Goal: Check status: Check status

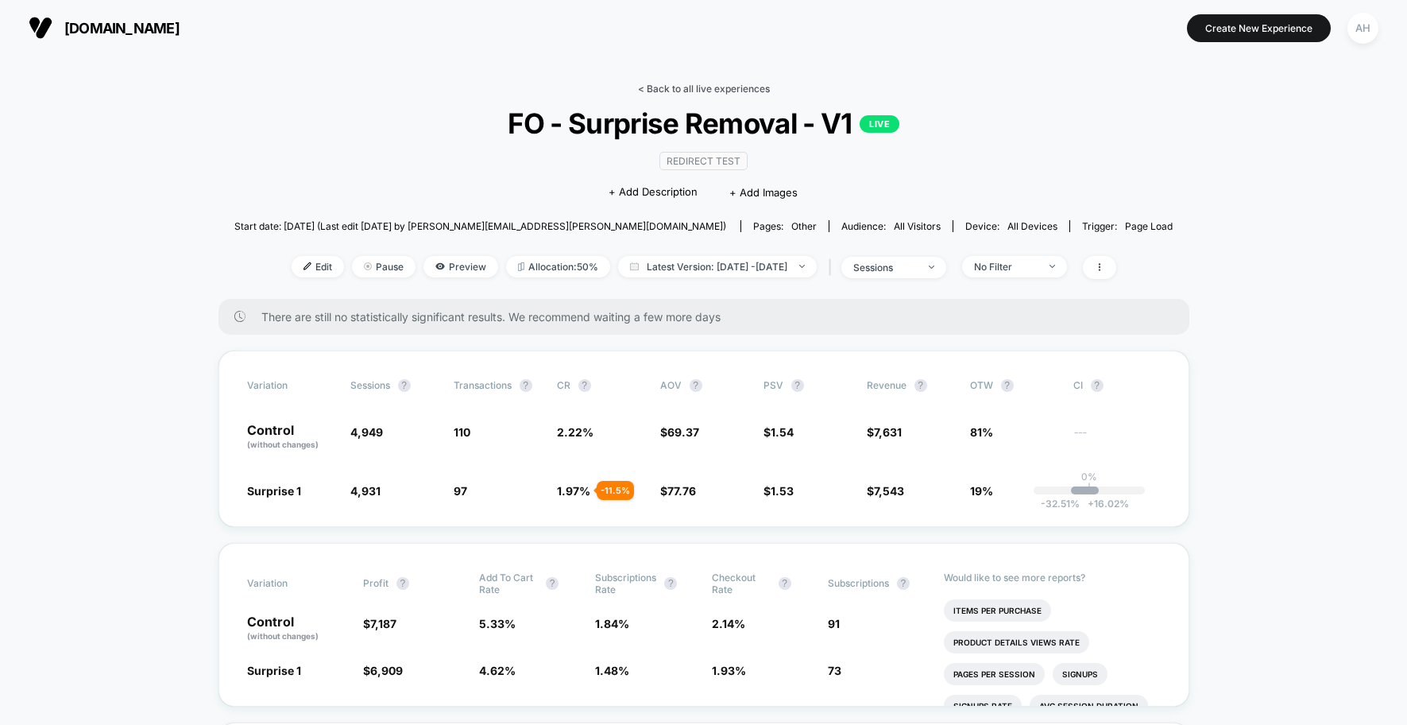
click at [672, 90] on link "< Back to all live experiences" at bounding box center [704, 89] width 132 height 12
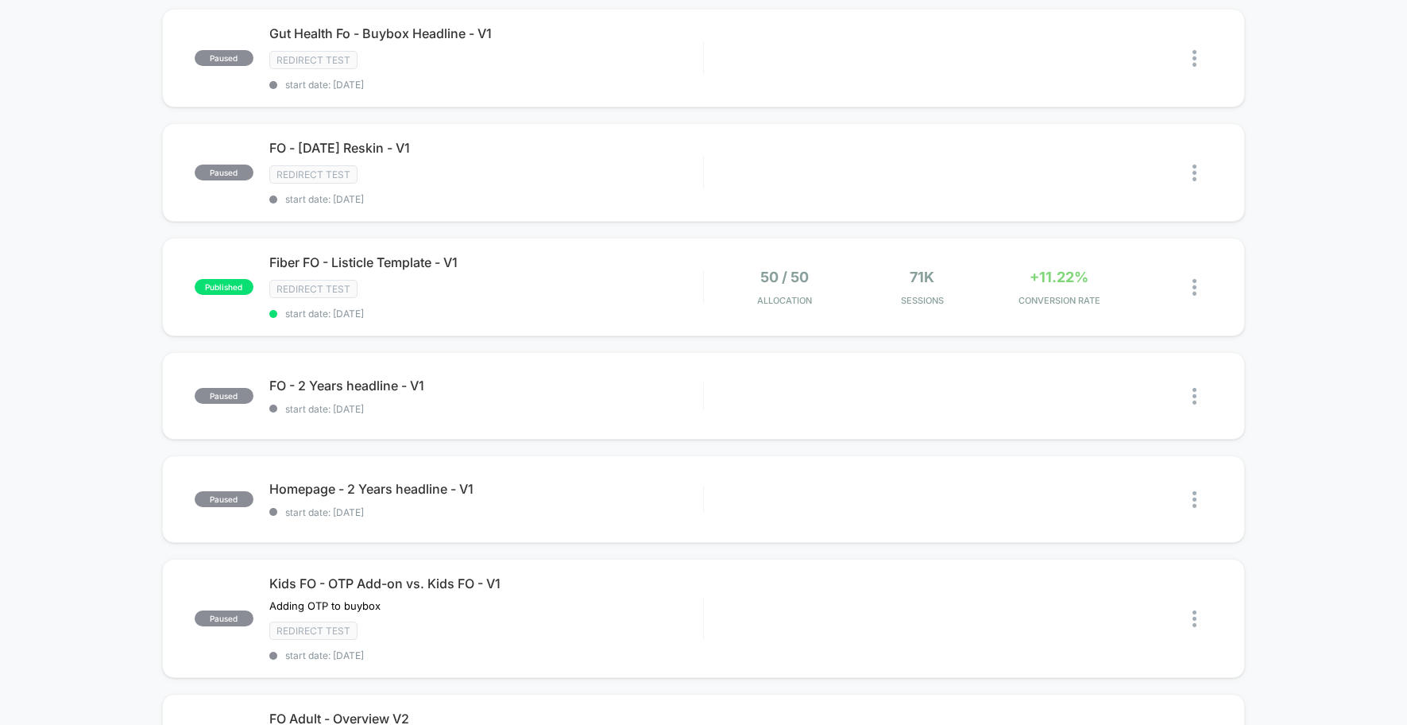
scroll to position [747, 0]
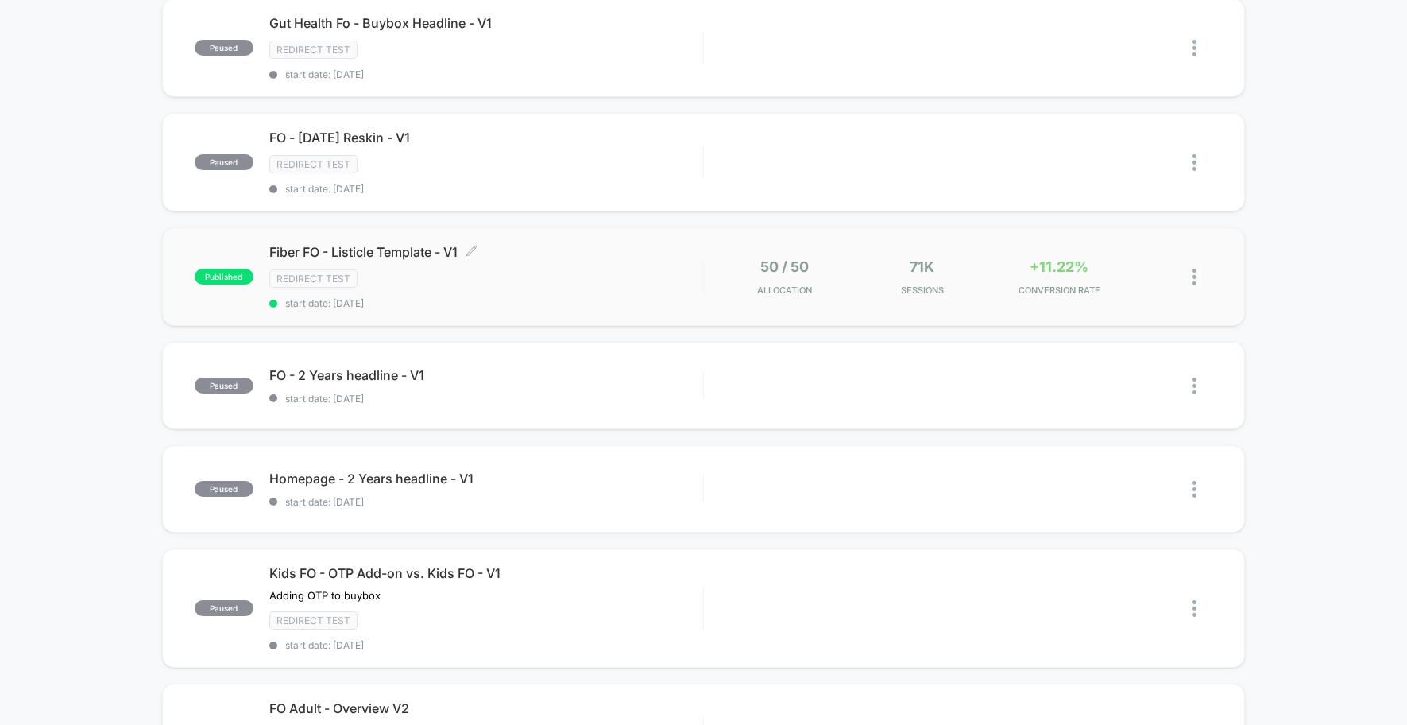
click at [588, 283] on div "Redirect Test" at bounding box center [486, 278] width 434 height 18
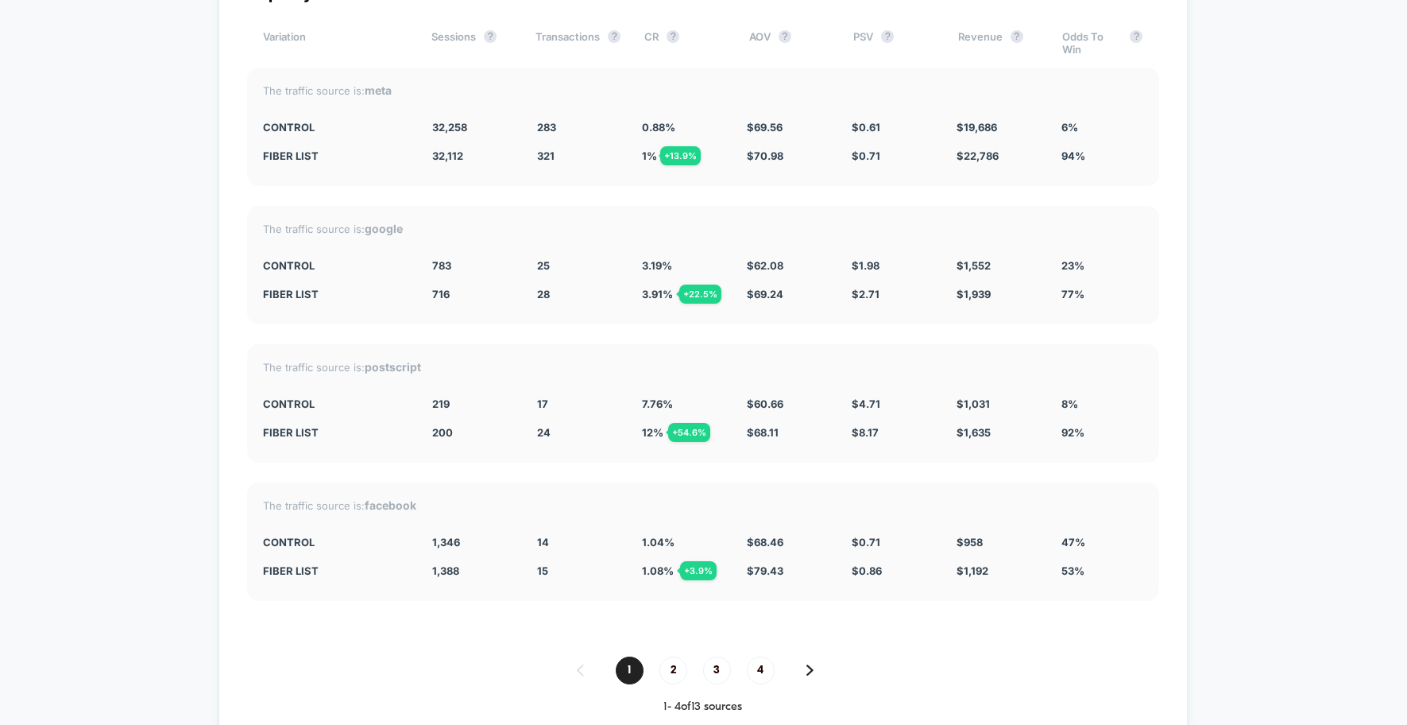
scroll to position [5661, 0]
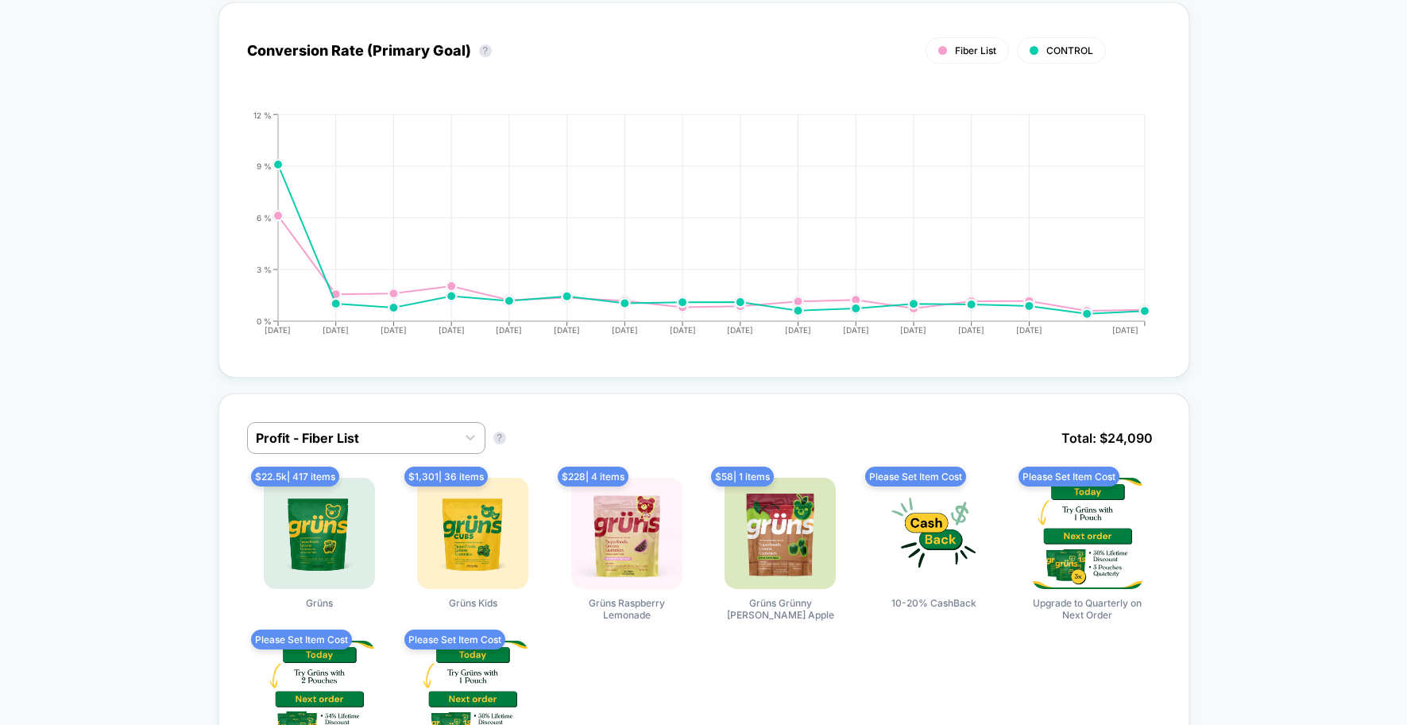
scroll to position [0, 0]
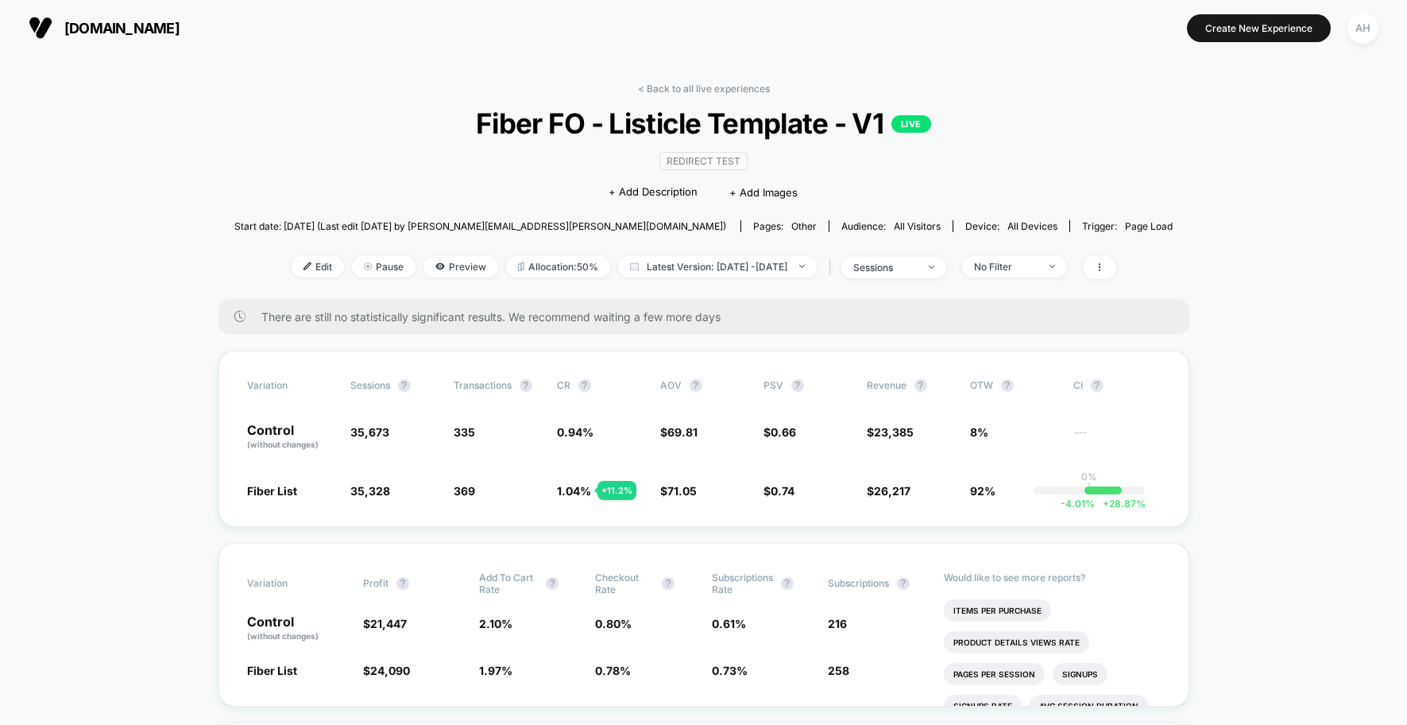
click at [1072, 130] on span "Fiber FO - Listicle Template - V1 LIVE" at bounding box center [703, 122] width 844 height 33
click at [649, 87] on link "< Back to all live experiences" at bounding box center [704, 89] width 132 height 12
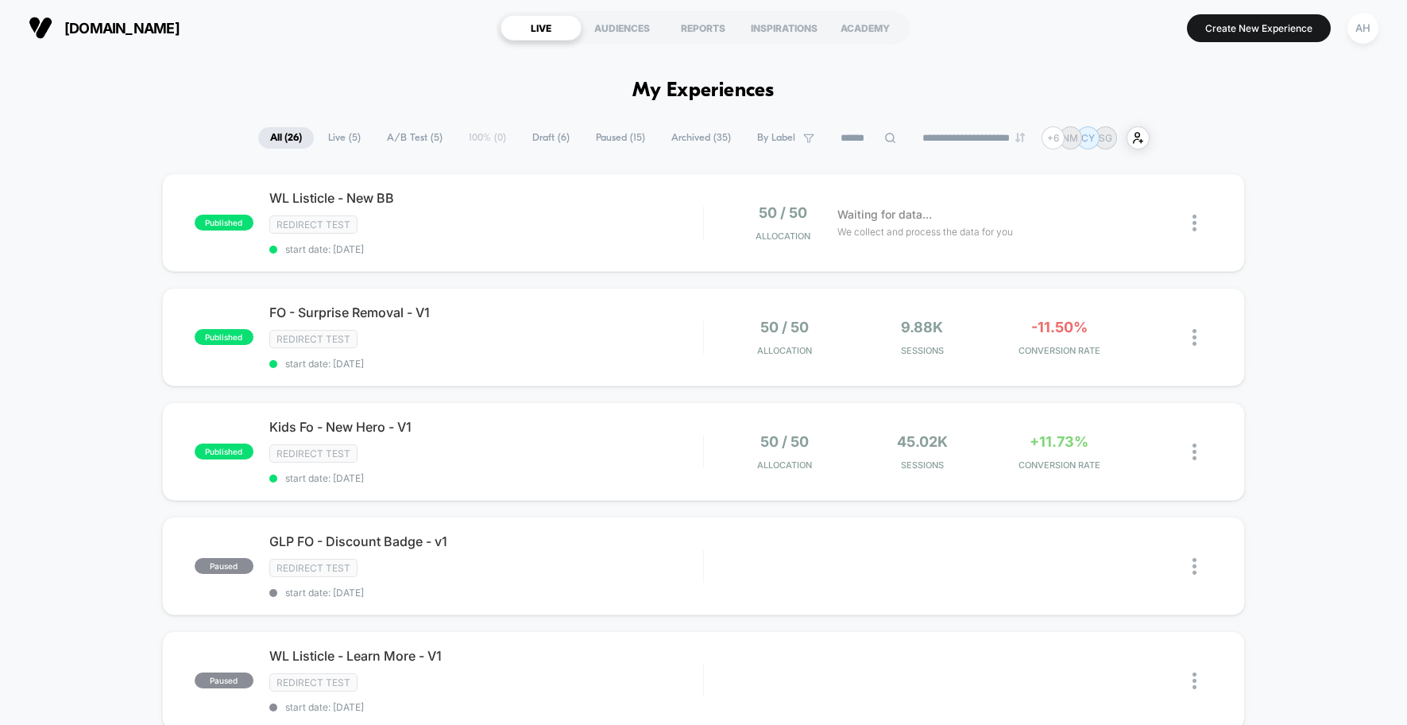
click at [602, 241] on div "WL Listicle - New BB Click to edit experience details Click to edit experience …" at bounding box center [486, 222] width 434 height 65
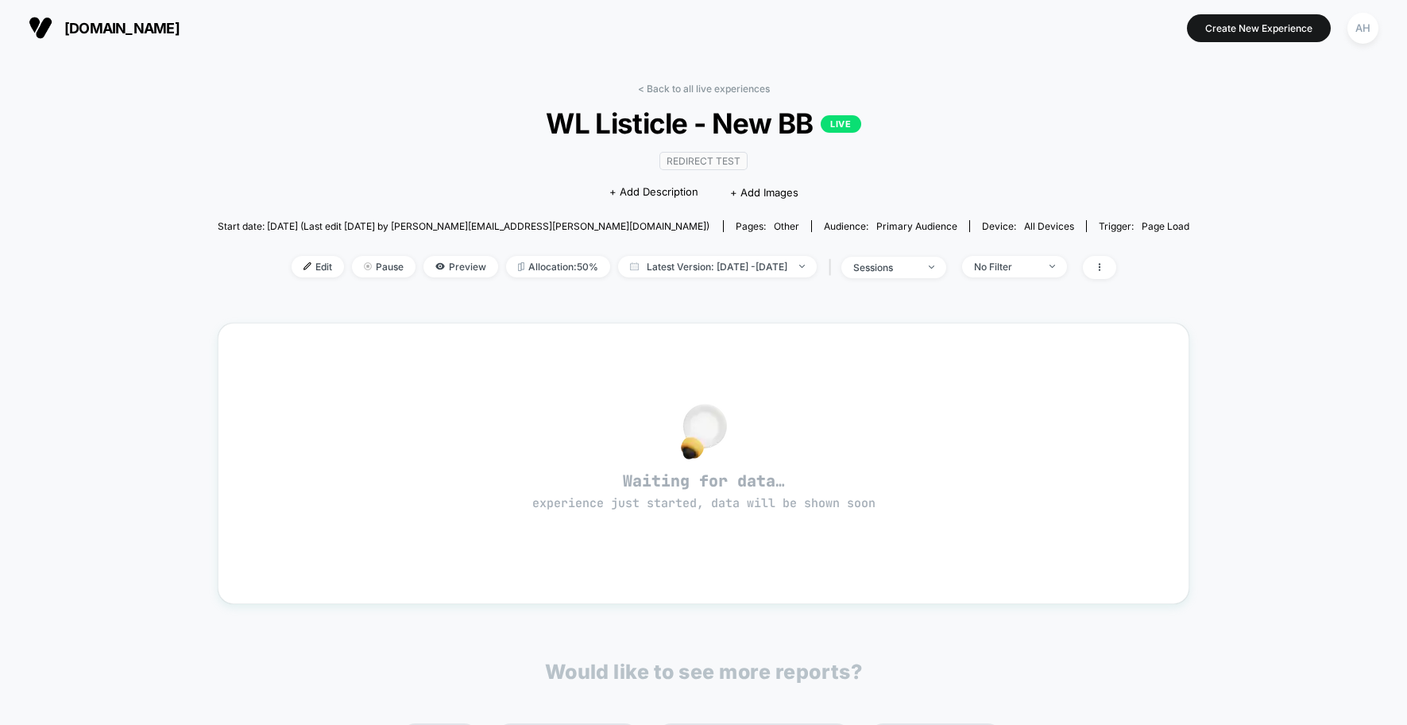
click at [696, 79] on div "< Back to all live experiences WL Listicle - New BB LIVE Redirect Test Click to…" at bounding box center [704, 457] width 973 height 770
click at [693, 100] on div "< Back to all live experiences WL Listicle - New BB LIVE Redirect Test Click to…" at bounding box center [704, 191] width 973 height 216
click at [699, 90] on link "< Back to all live experiences" at bounding box center [704, 89] width 132 height 12
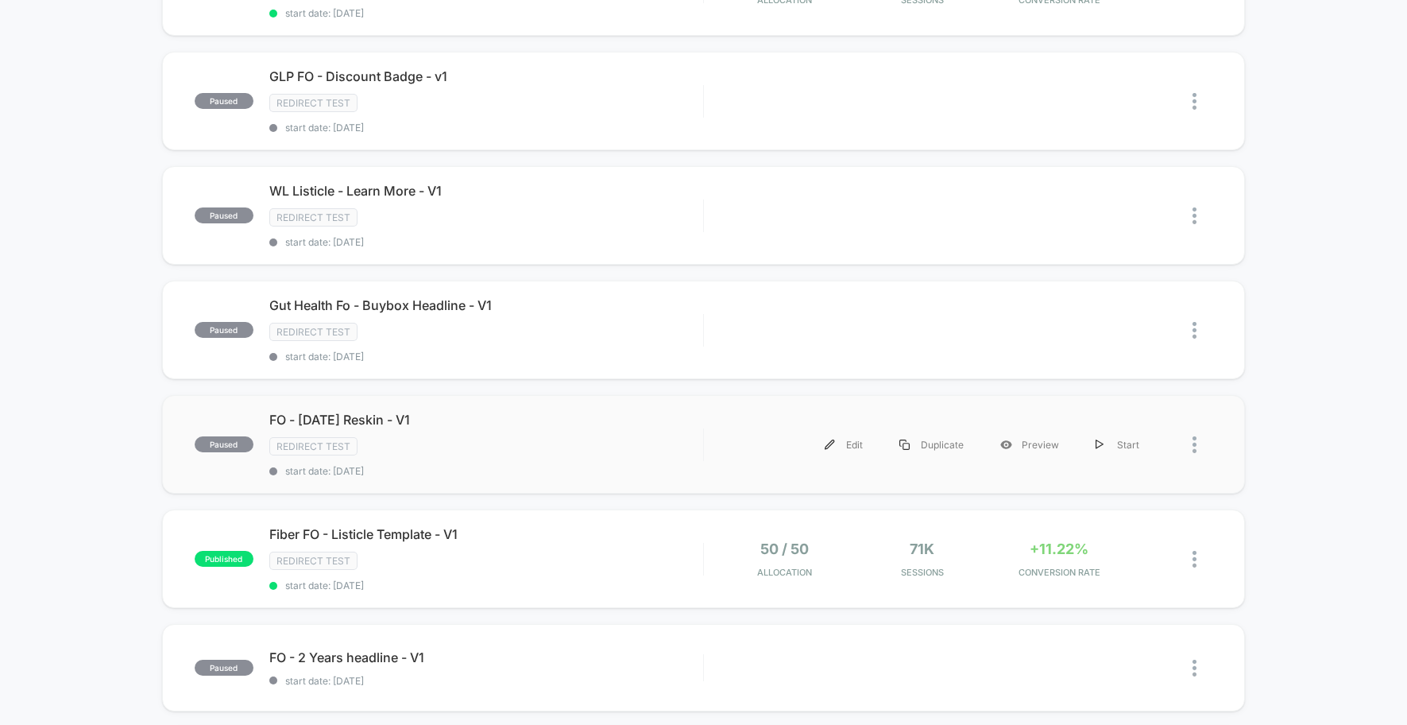
scroll to position [497, 0]
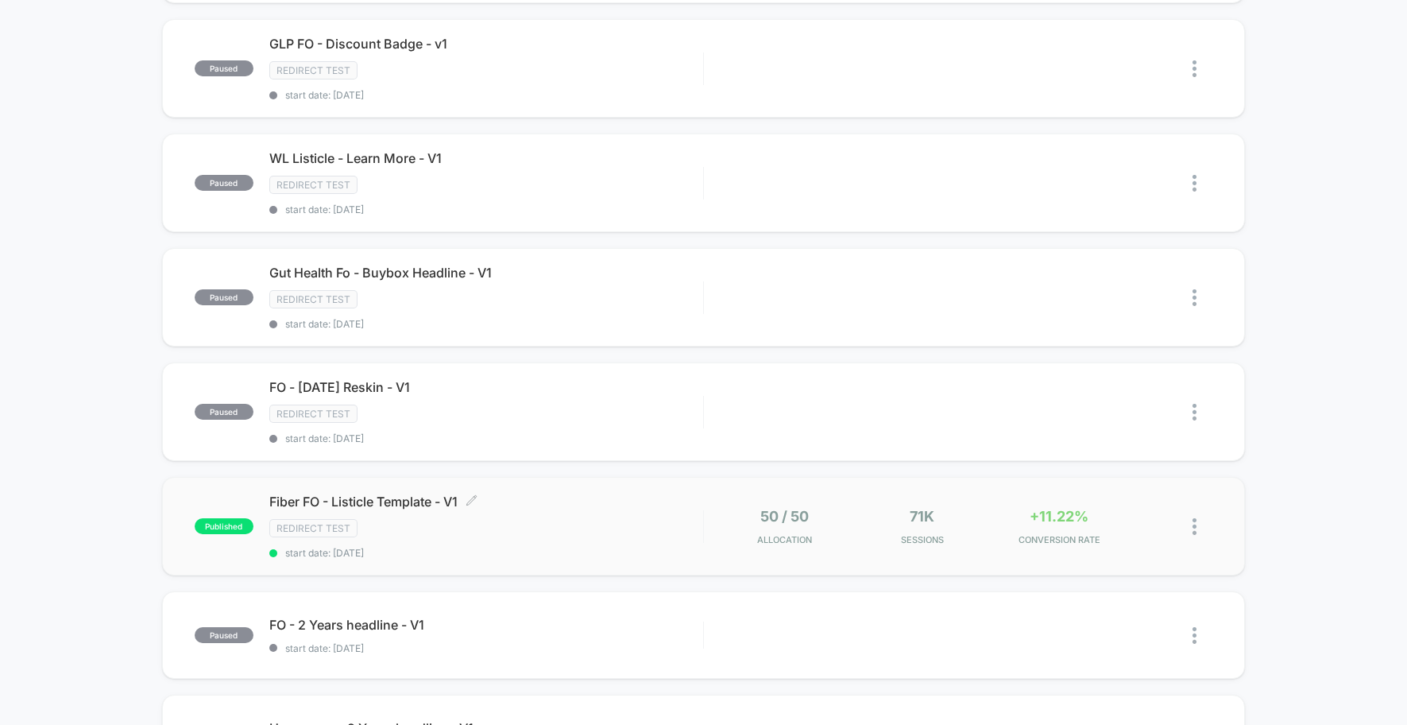
click at [578, 509] on span "Fiber FO - Listicle Template - V1 Click to edit experience details" at bounding box center [486, 501] width 434 height 16
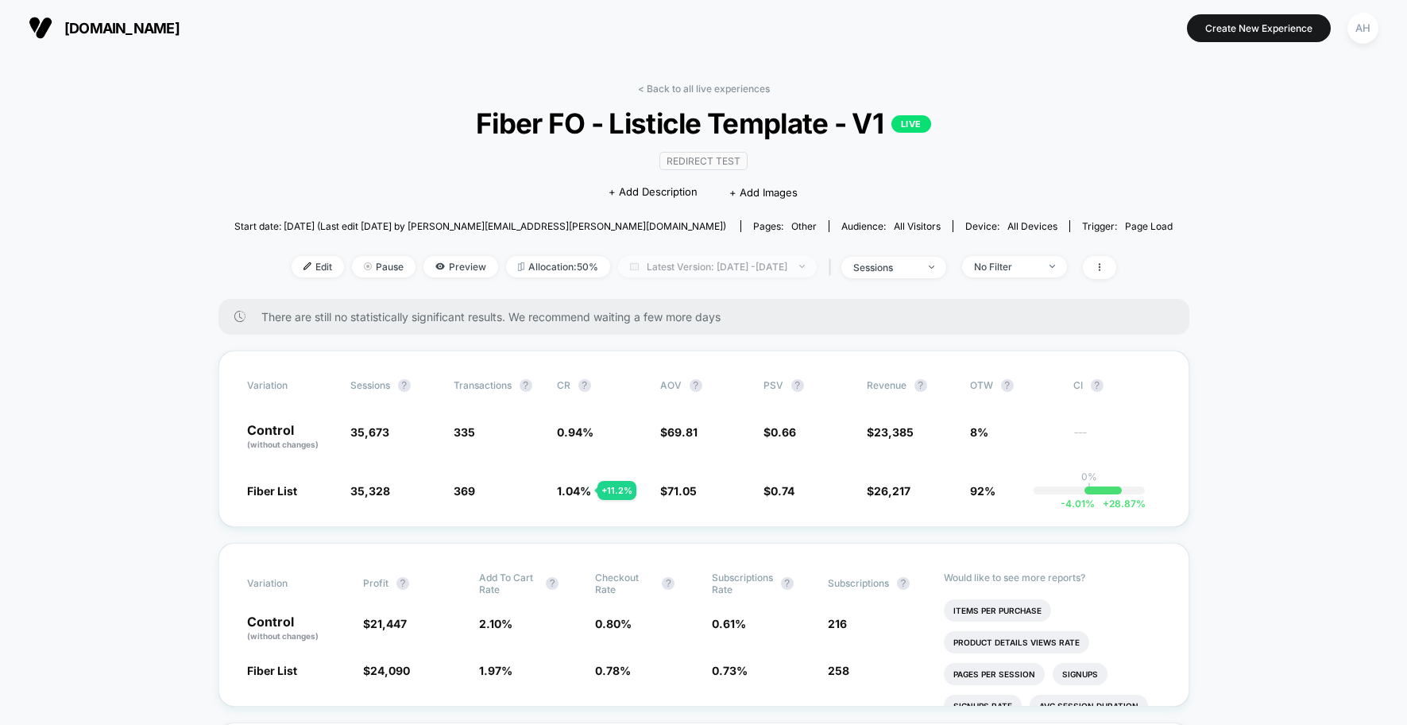
click at [750, 276] on span "Latest Version: [DATE] - [DATE]" at bounding box center [717, 266] width 199 height 21
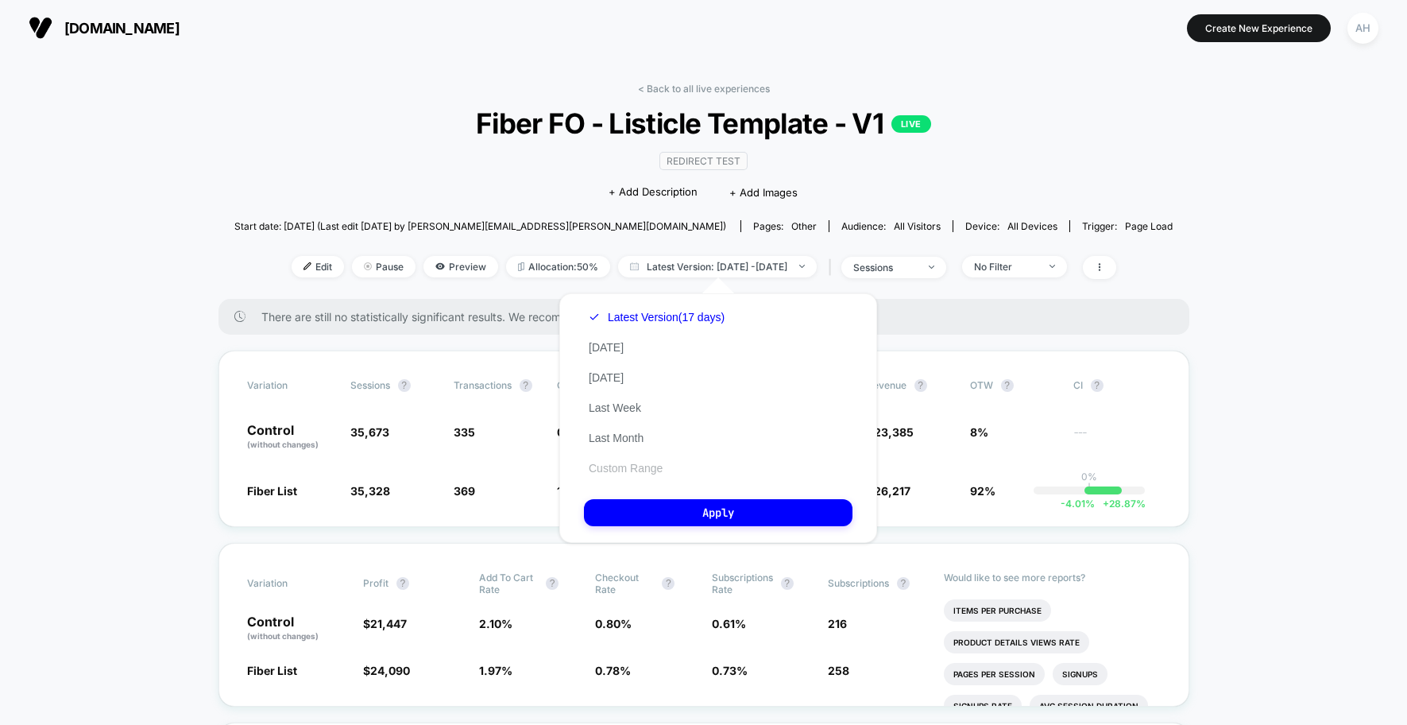
click at [633, 466] on button "Custom Range" at bounding box center [625, 468] width 83 height 14
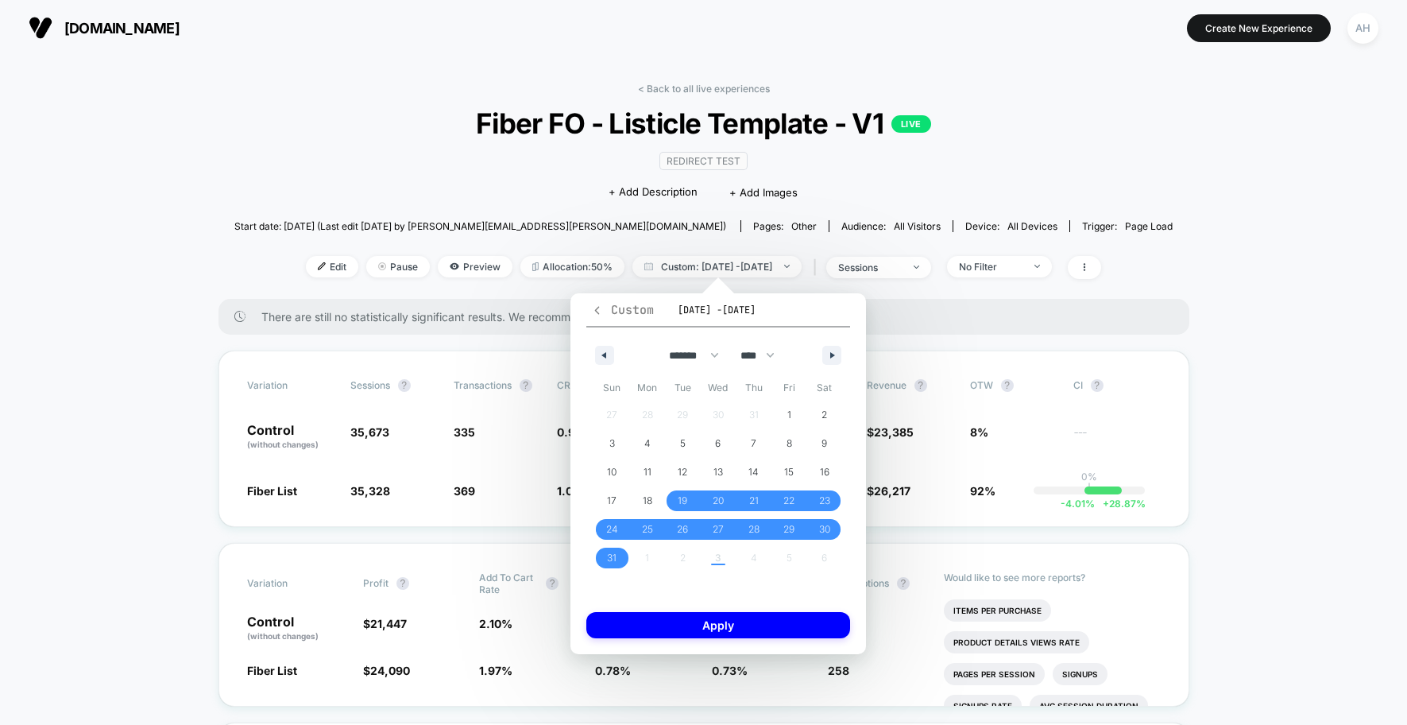
click at [602, 310] on icon "button" at bounding box center [597, 310] width 12 height 12
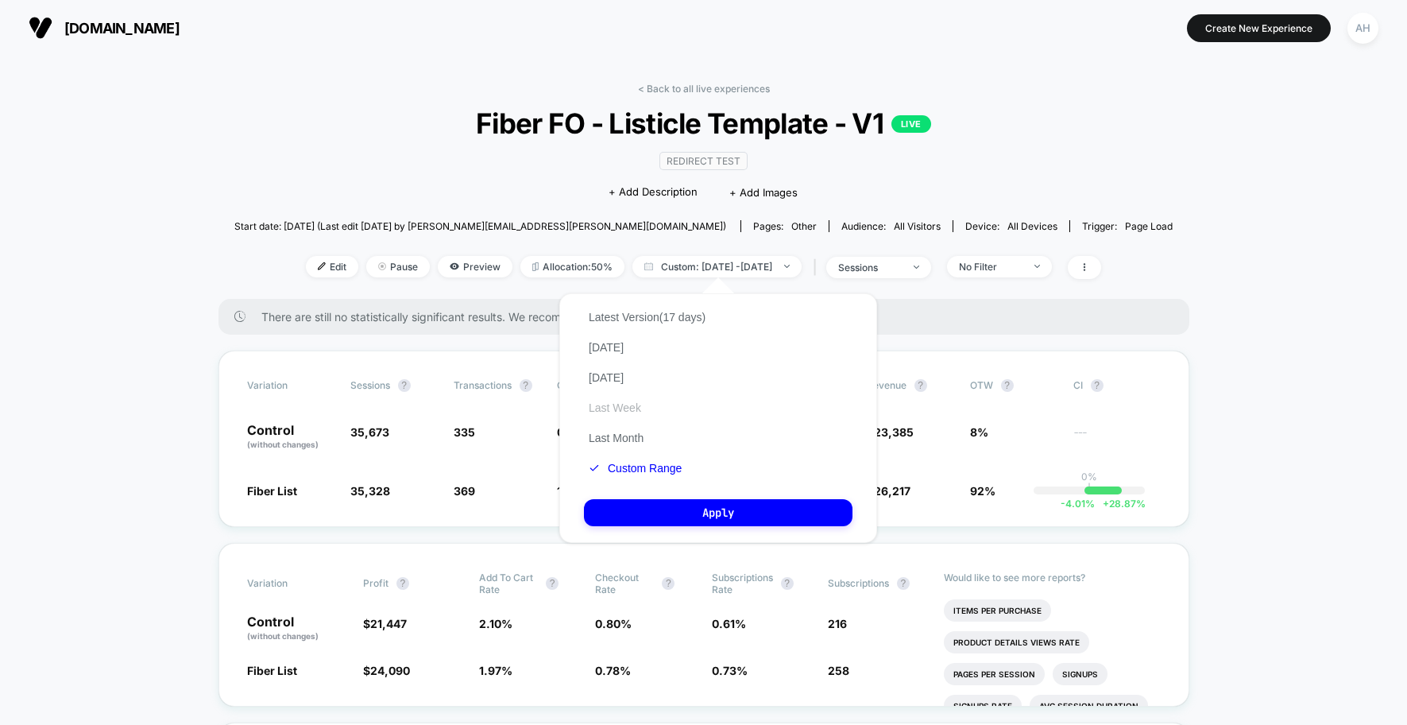
click at [631, 408] on button "Last Week" at bounding box center [615, 407] width 62 height 14
click at [692, 512] on button "Apply" at bounding box center [718, 512] width 269 height 27
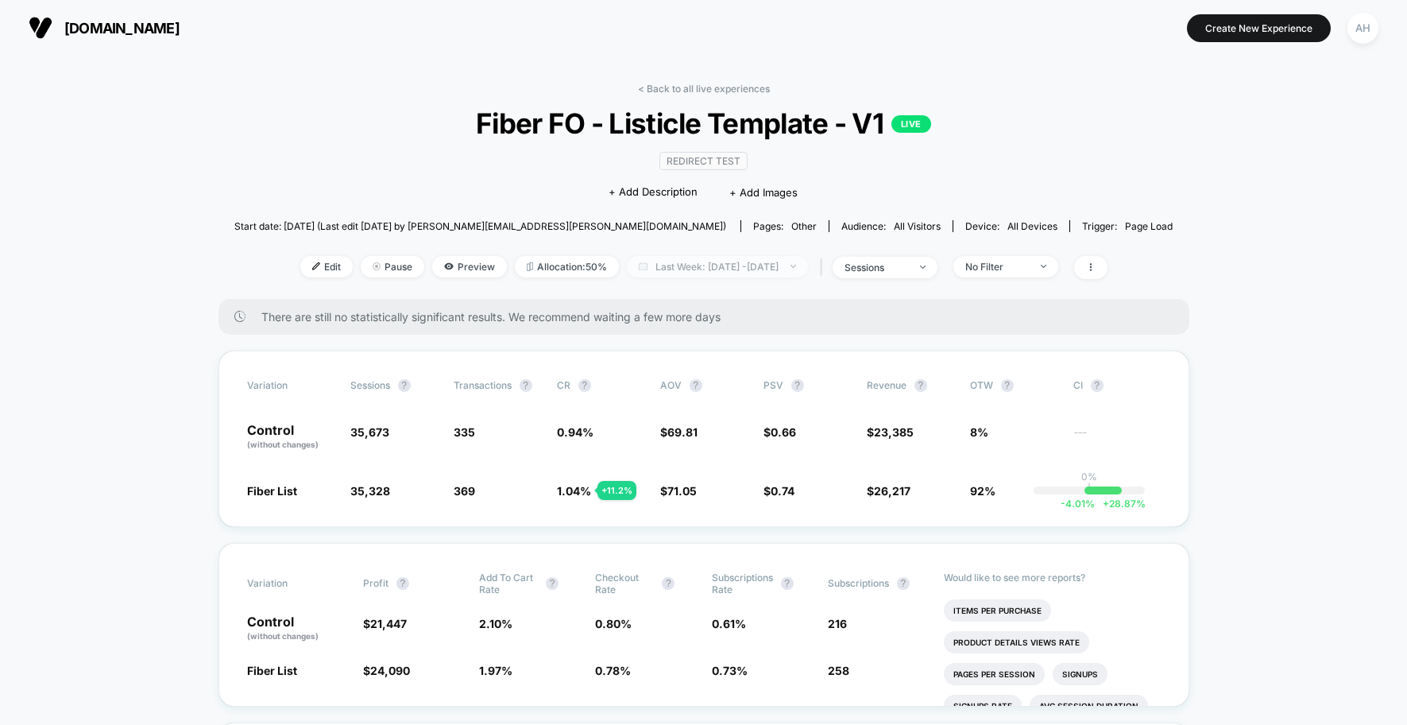
click at [765, 275] on span "Last Week: [DATE] - [DATE]" at bounding box center [717, 266] width 181 height 21
select select "*"
select select "****"
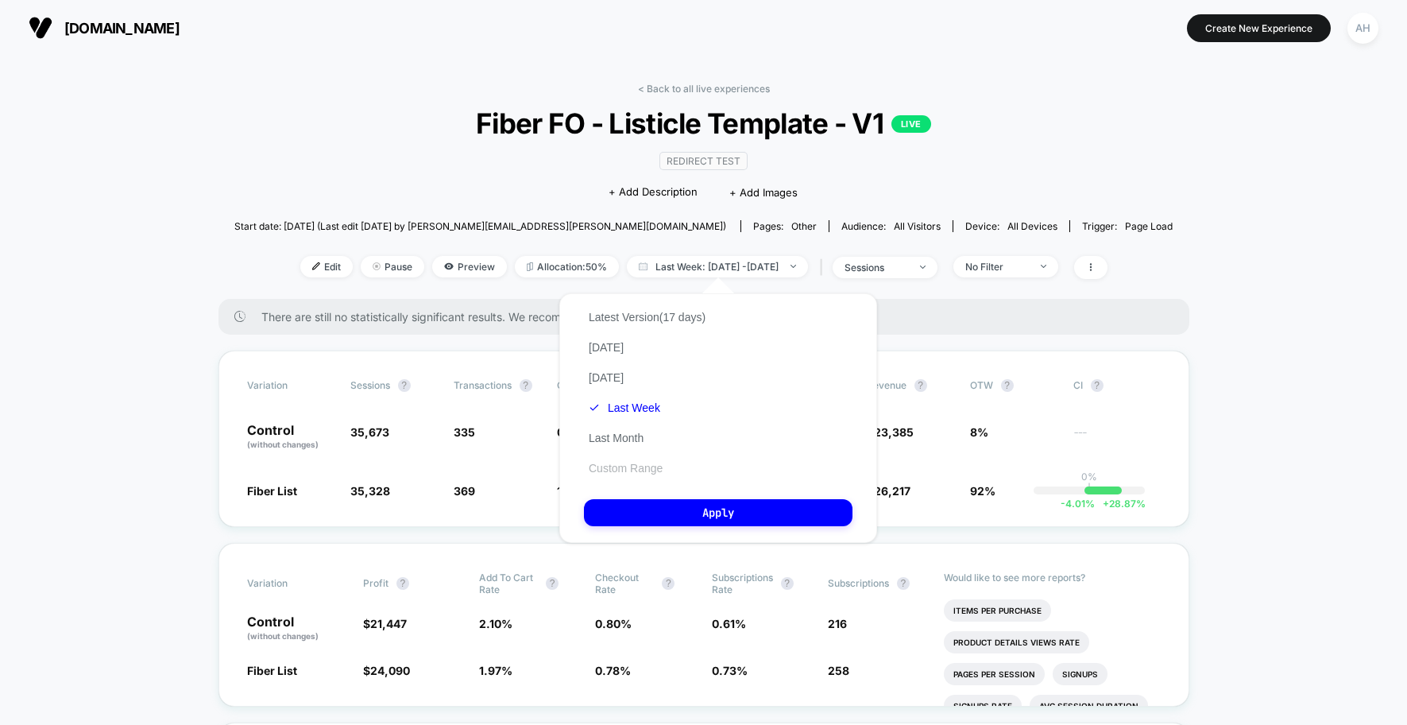
click at [628, 462] on button "Custom Range" at bounding box center [625, 468] width 83 height 14
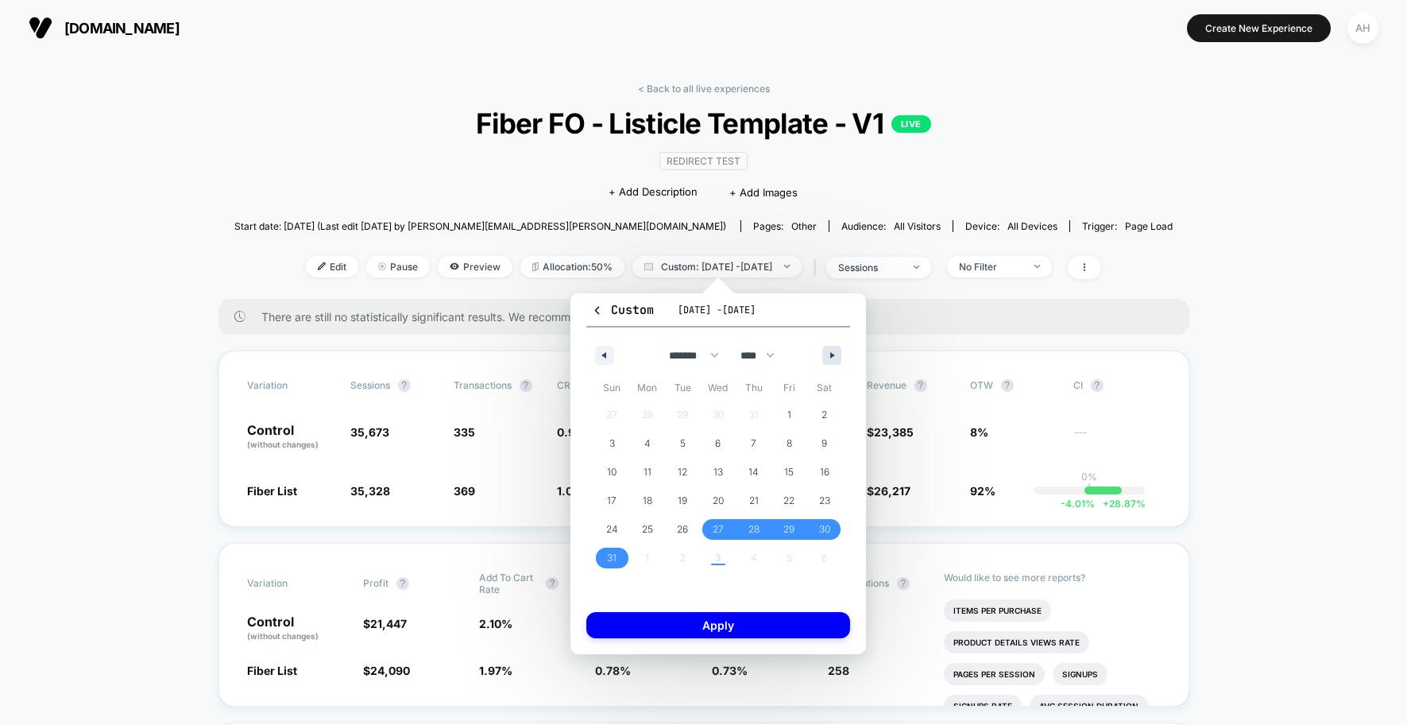
click at [835, 347] on button "button" at bounding box center [831, 355] width 19 height 19
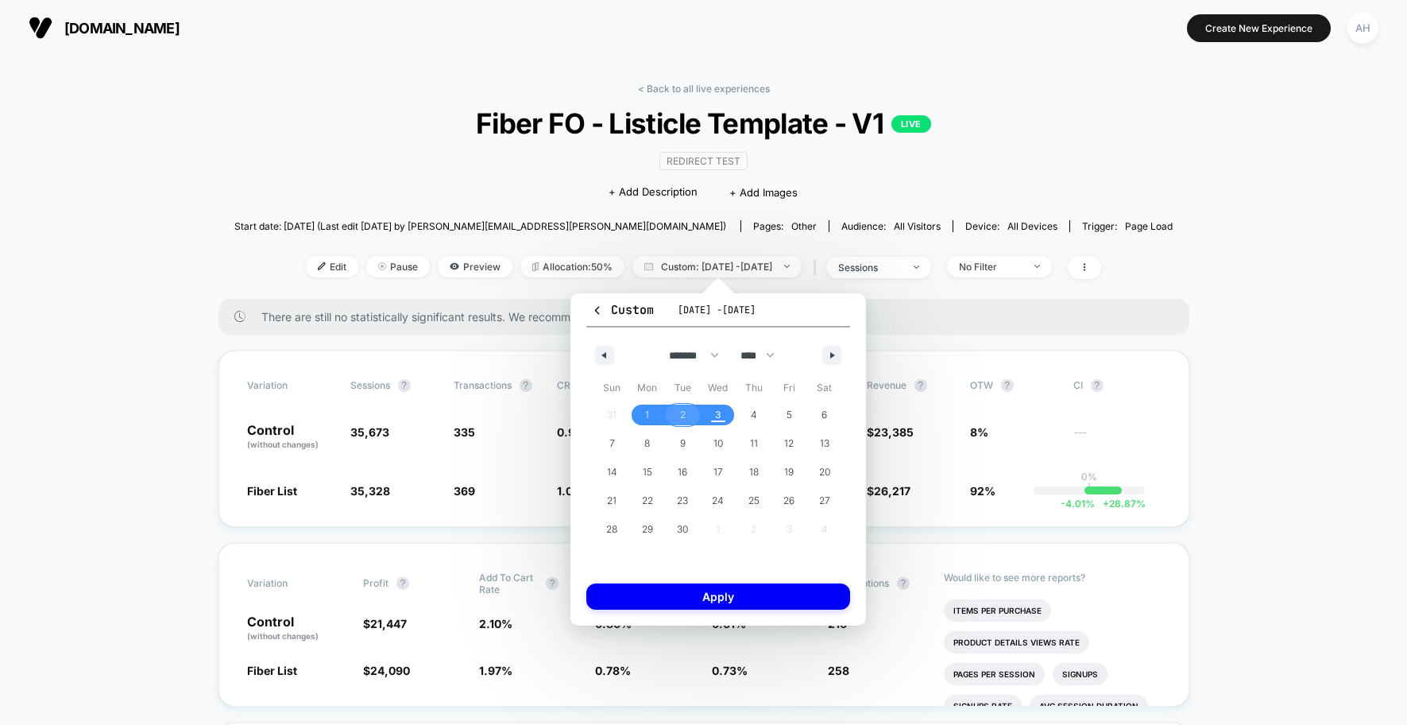
click at [687, 417] on span "2" at bounding box center [683, 414] width 36 height 21
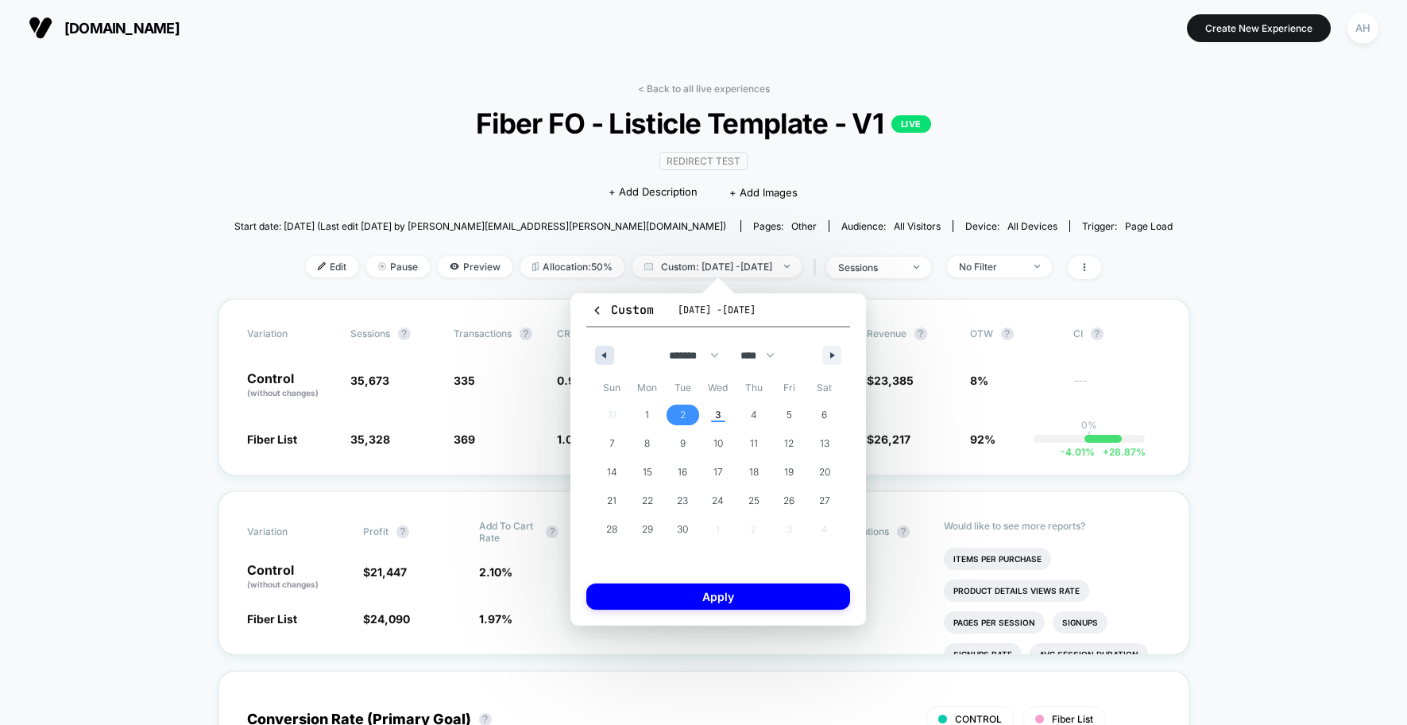
click at [599, 360] on button "button" at bounding box center [604, 355] width 19 height 19
select select "*"
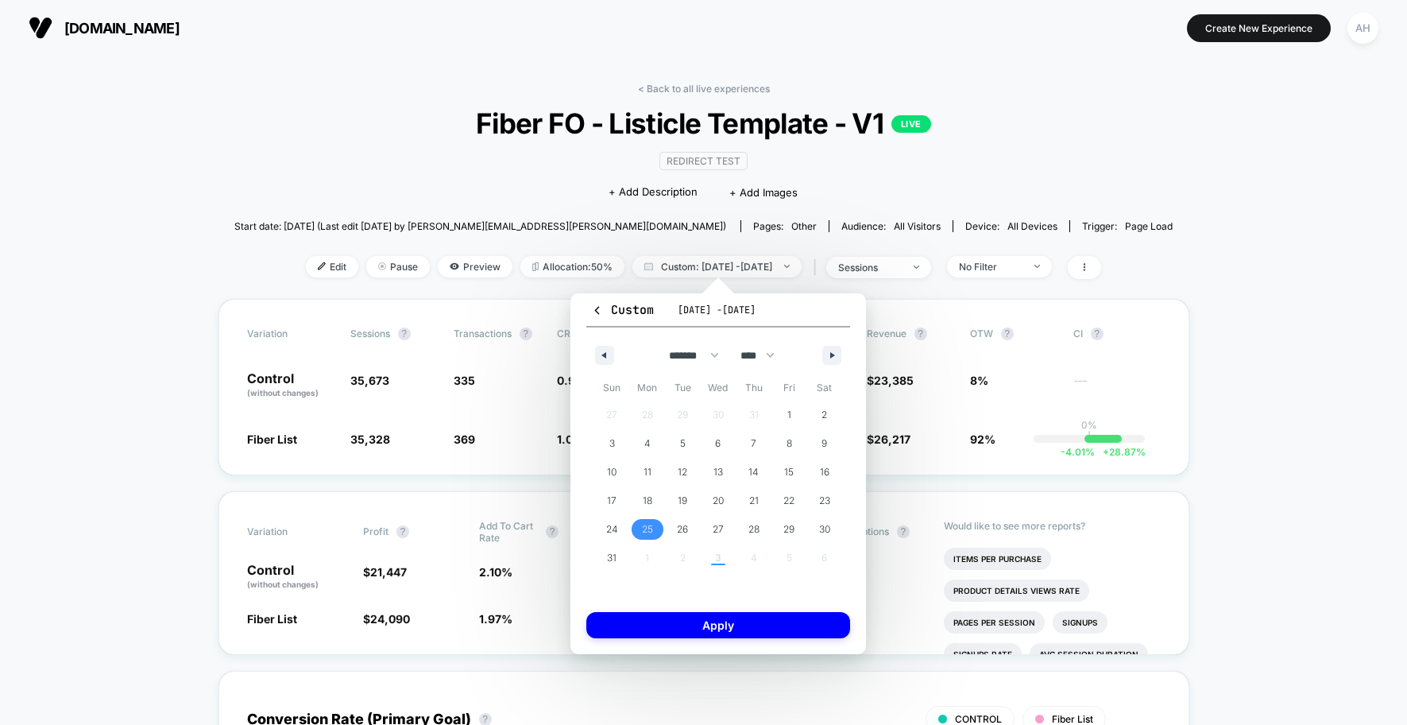
click at [636, 524] on span "25" at bounding box center [648, 529] width 36 height 21
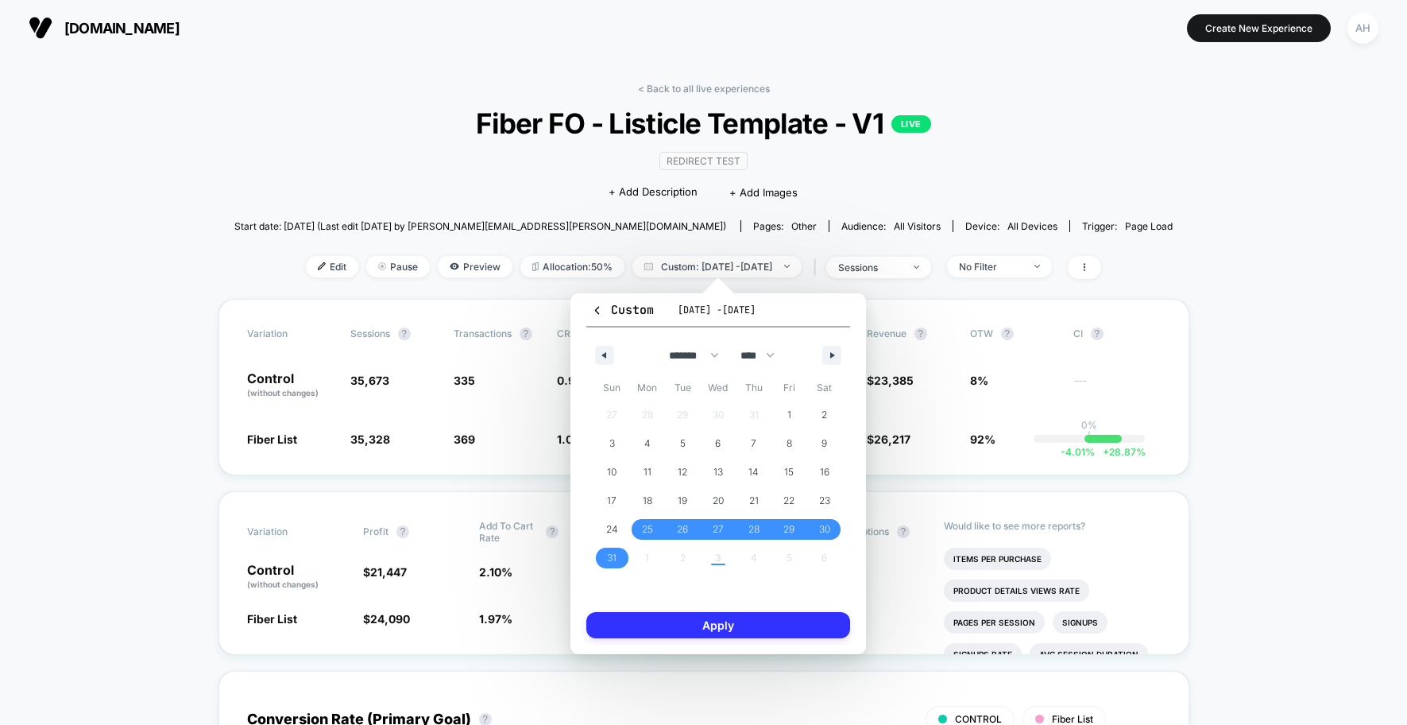
click at [666, 633] on button "Apply" at bounding box center [718, 625] width 264 height 26
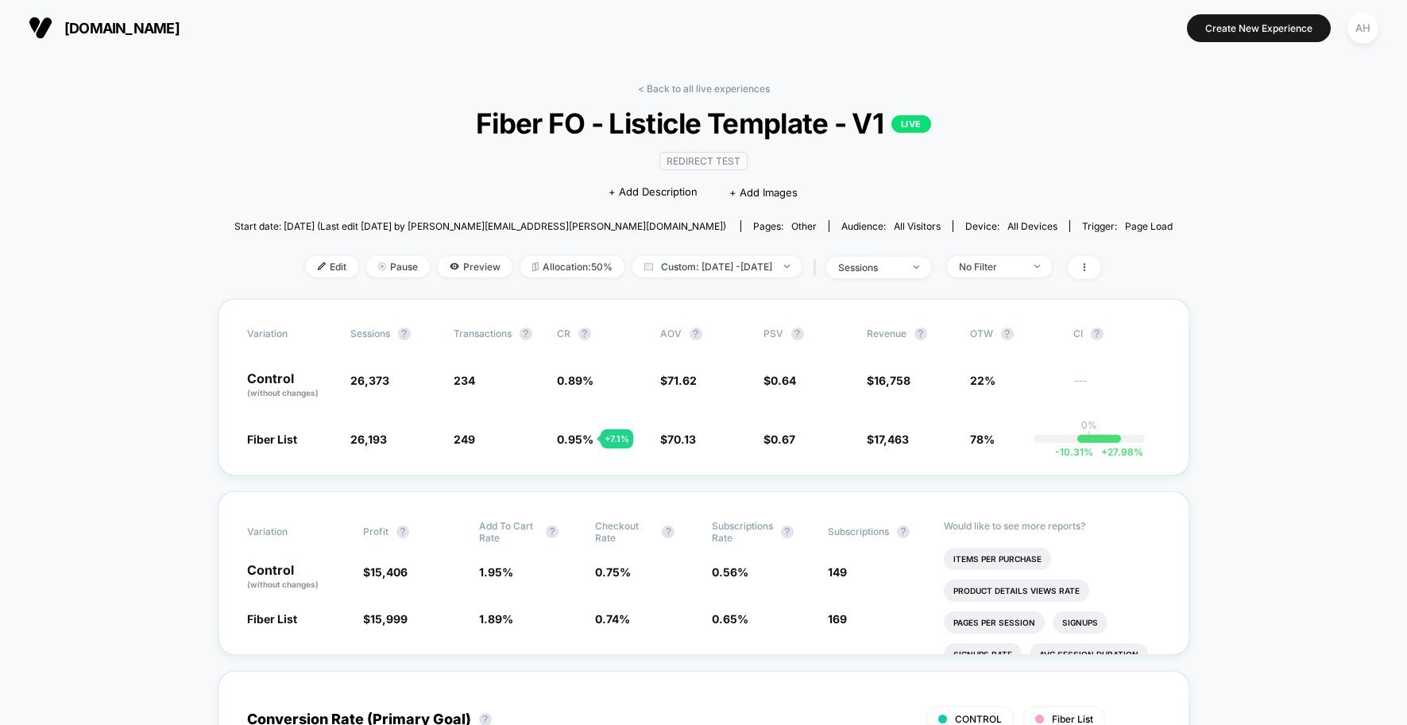
click at [712, 261] on span "Custom: [DATE] - [DATE]" at bounding box center [717, 266] width 169 height 21
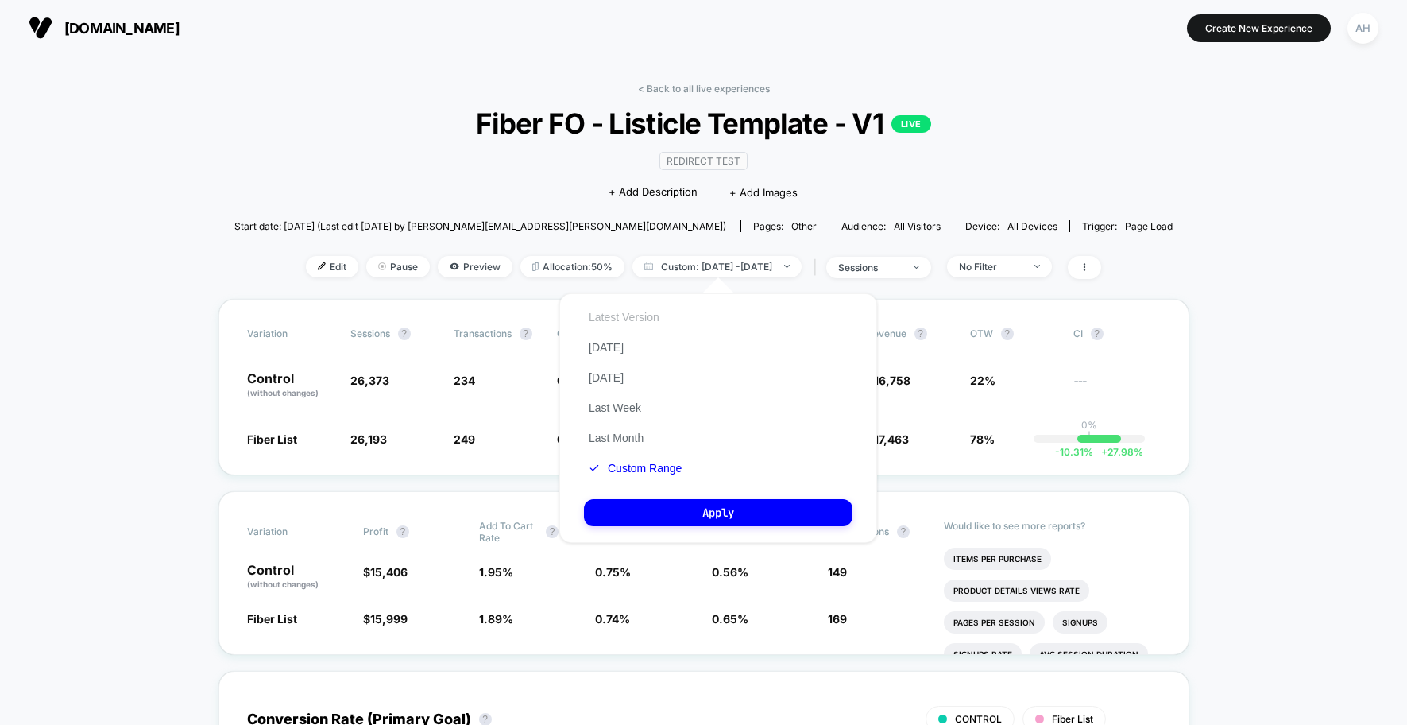
click at [644, 318] on button "Latest Version" at bounding box center [624, 317] width 80 height 14
click at [714, 515] on button "Apply" at bounding box center [718, 512] width 269 height 27
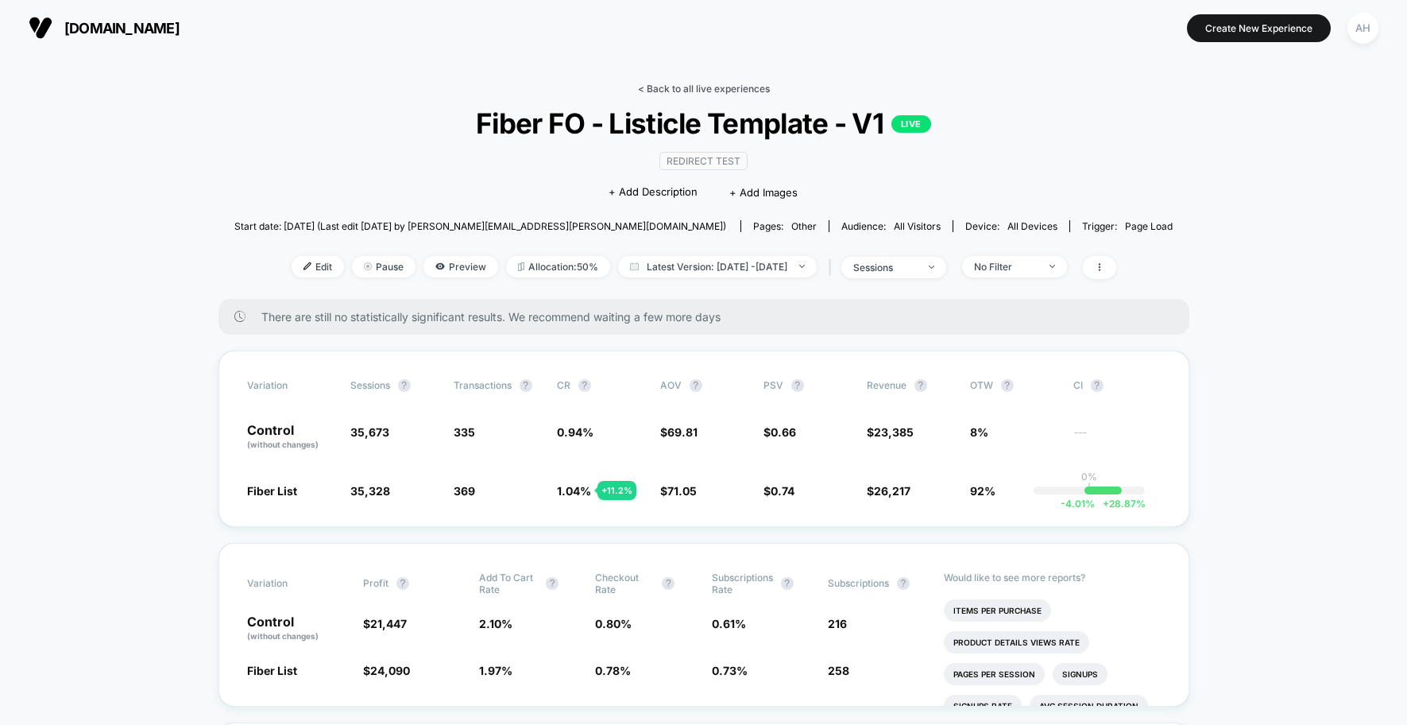
click at [734, 87] on link "< Back to all live experiences" at bounding box center [704, 89] width 132 height 12
